Goal: Information Seeking & Learning: Learn about a topic

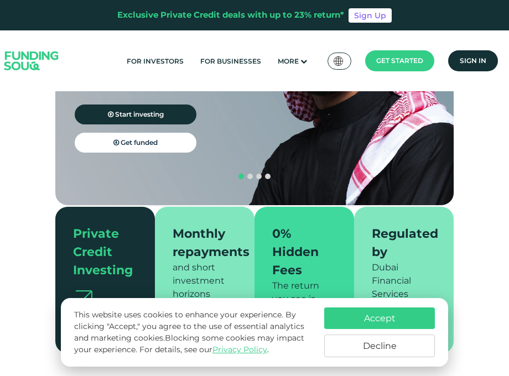
scroll to position [168, 0]
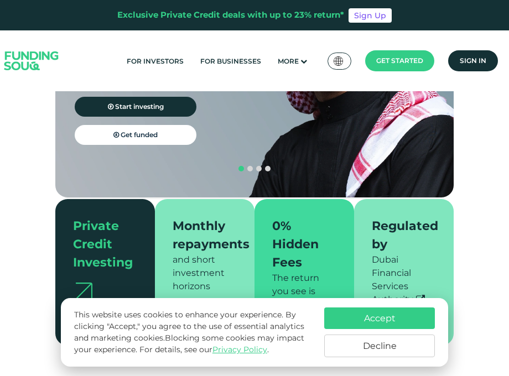
click at [379, 346] on button "Decline" at bounding box center [379, 346] width 111 height 23
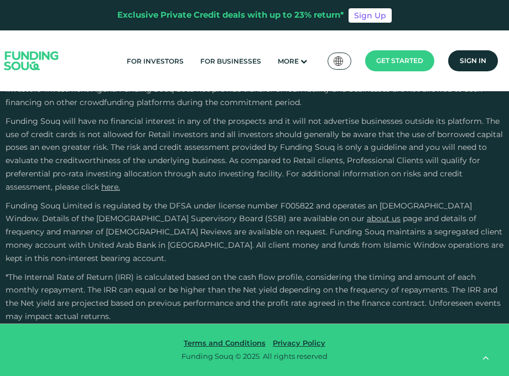
scroll to position [1923, 0]
type tc-range-slider "4"
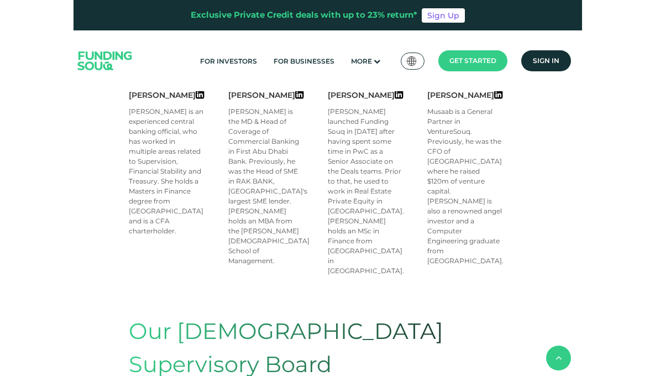
scroll to position [582, 0]
